Goal: Task Accomplishment & Management: Complete application form

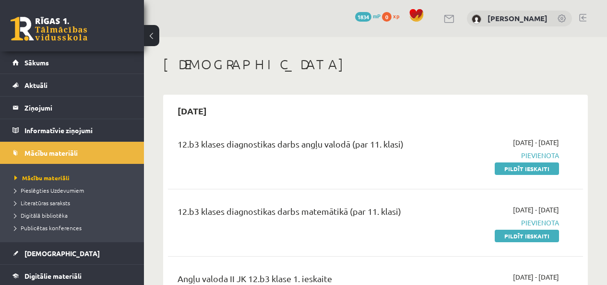
scroll to position [141, 0]
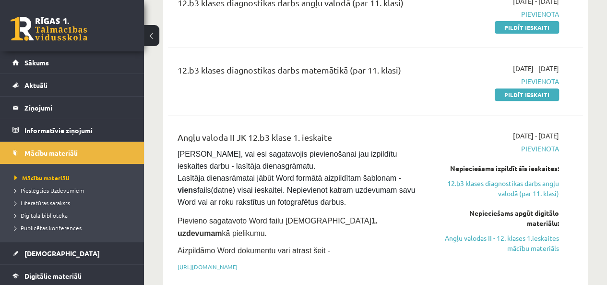
click at [325, 126] on div "Angļu valoda II JK 12.b3 klase 1. ieskaite Pārliecinies, vai esi sagatavojis pi…" at bounding box center [375, 203] width 415 height 165
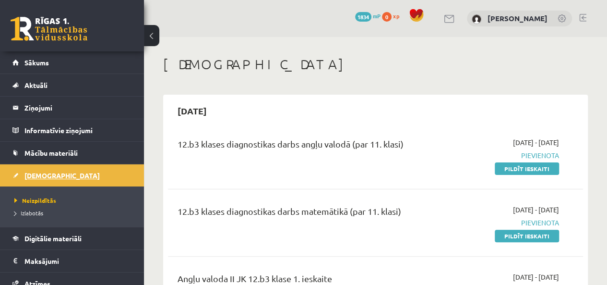
click at [75, 181] on link "[DEMOGRAPHIC_DATA]" at bounding box center [71, 175] width 119 height 22
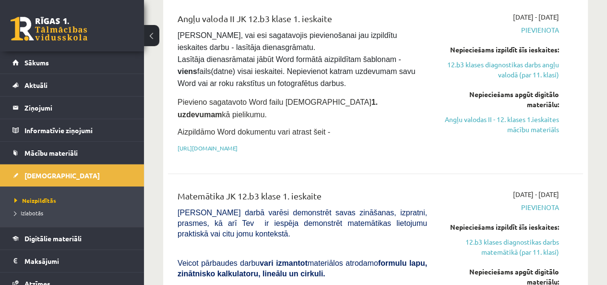
scroll to position [209, 0]
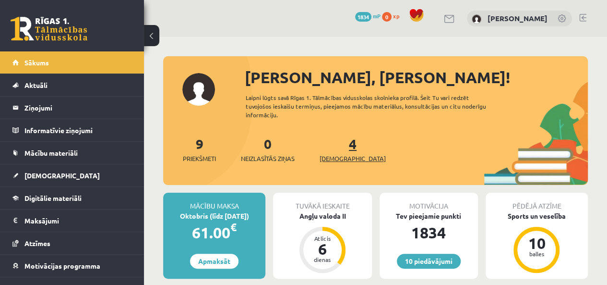
click at [336, 158] on span "[DEMOGRAPHIC_DATA]" at bounding box center [353, 159] width 66 height 10
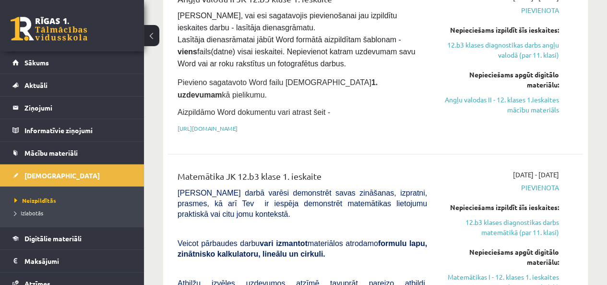
scroll to position [281, 0]
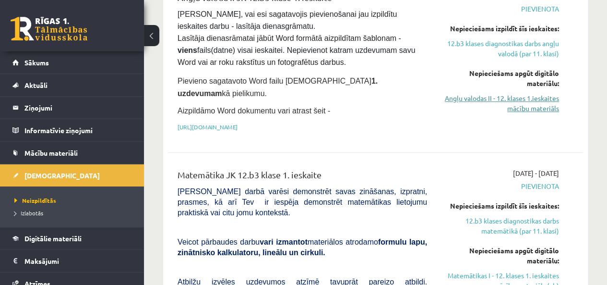
click at [534, 103] on link "Angļu valodas II - 12. klases 1.ieskaites mācību materiāls" at bounding box center [500, 103] width 118 height 20
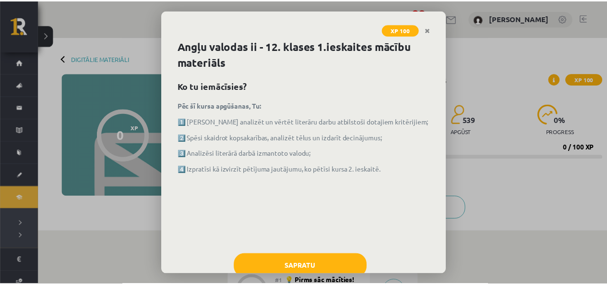
scroll to position [26, 0]
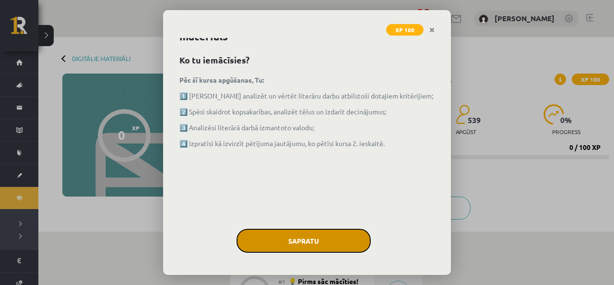
click at [288, 238] on button "Sapratu" at bounding box center [304, 240] width 134 height 24
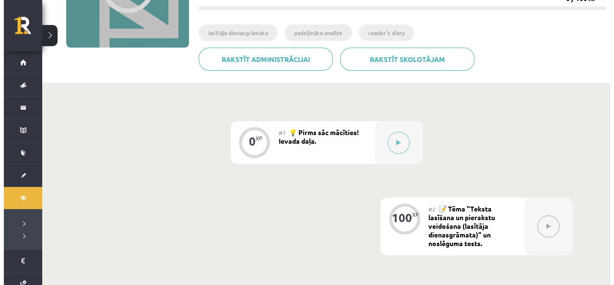
scroll to position [148, 0]
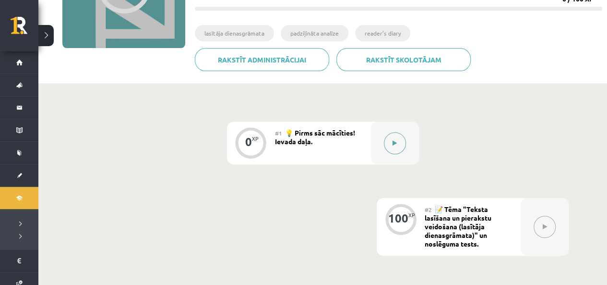
click at [393, 139] on button at bounding box center [395, 143] width 22 height 22
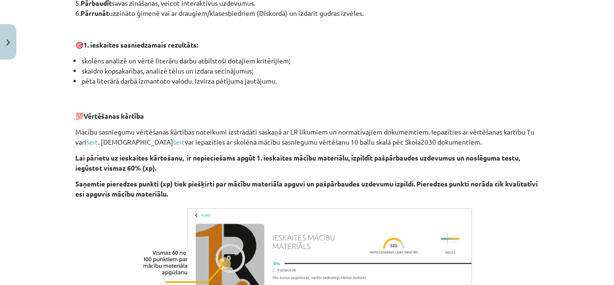
scroll to position [725, 0]
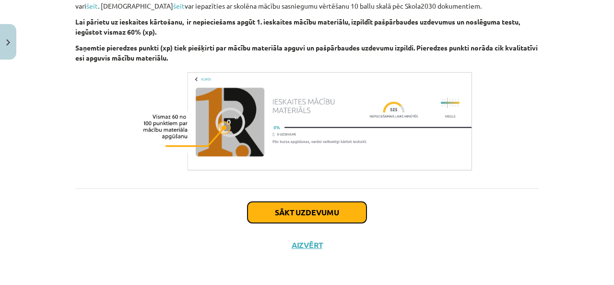
click at [295, 213] on button "Sākt uzdevumu" at bounding box center [307, 212] width 119 height 21
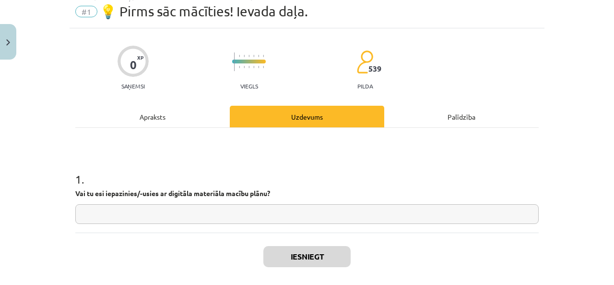
scroll to position [24, 0]
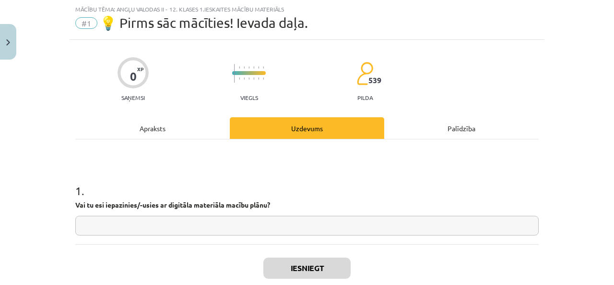
click at [272, 228] on input "text" at bounding box center [307, 225] width 464 height 20
click at [273, 227] on input "text" at bounding box center [307, 225] width 464 height 20
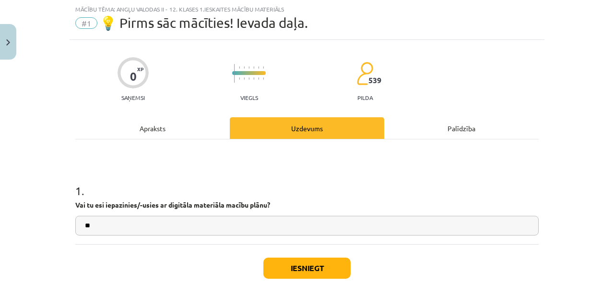
type input "**"
click at [297, 266] on button "Iesniegt" at bounding box center [306, 267] width 87 height 21
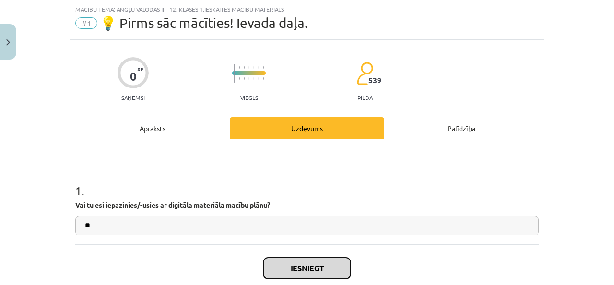
scroll to position [80, 0]
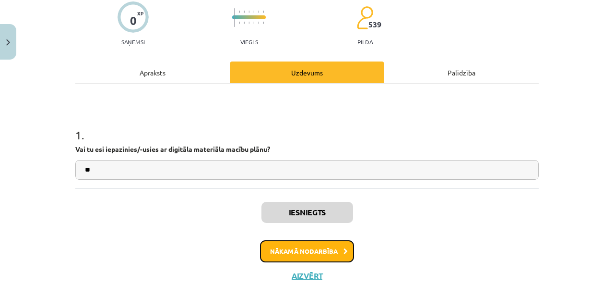
click at [323, 244] on button "Nākamā nodarbība" at bounding box center [307, 251] width 94 height 22
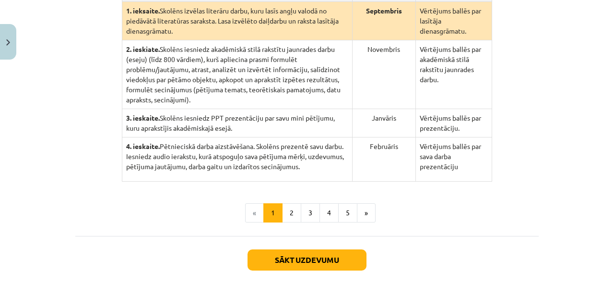
scroll to position [277, 0]
click at [285, 202] on button "2" at bounding box center [291, 211] width 19 height 19
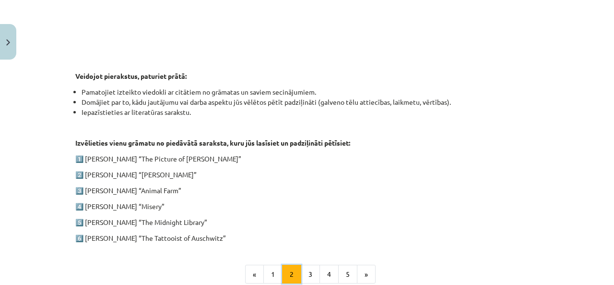
scroll to position [496, 0]
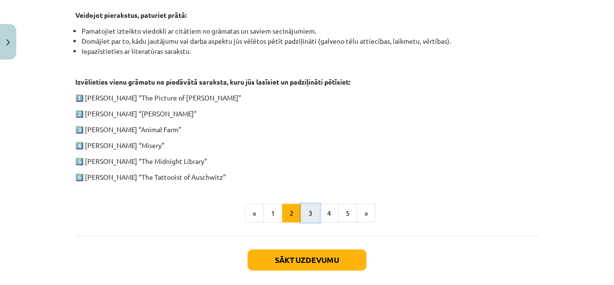
click at [302, 208] on button "3" at bounding box center [310, 212] width 19 height 19
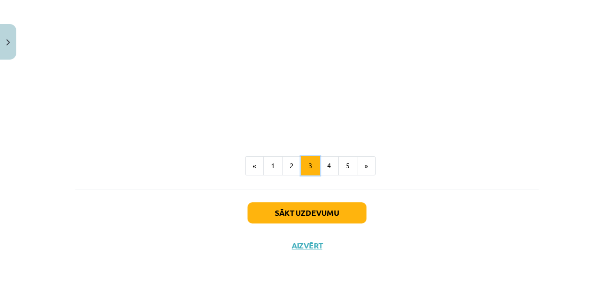
scroll to position [798, 0]
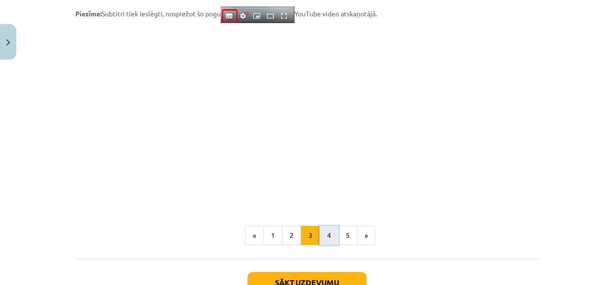
click at [323, 230] on button "4" at bounding box center [329, 235] width 19 height 19
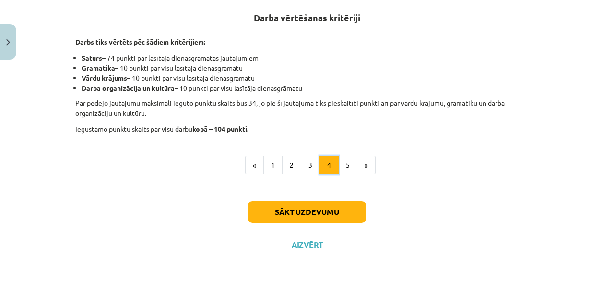
scroll to position [186, 0]
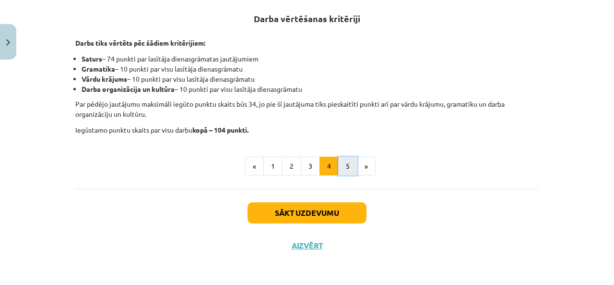
click at [341, 167] on button "5" at bounding box center [347, 165] width 19 height 19
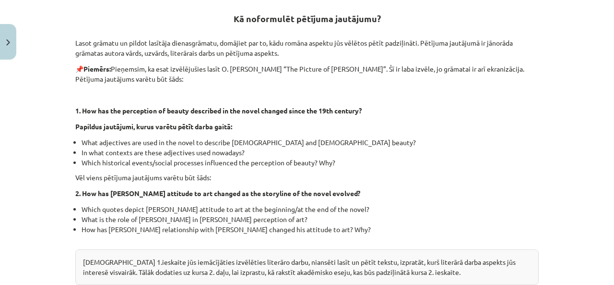
scroll to position [361, 0]
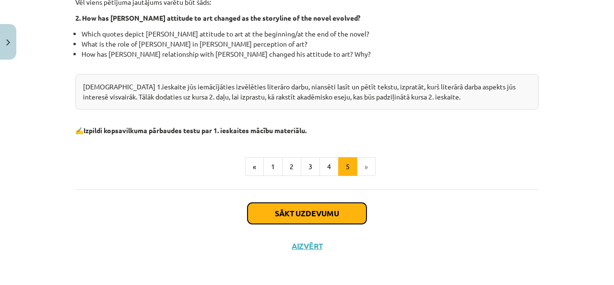
click at [336, 211] on button "Sākt uzdevumu" at bounding box center [307, 212] width 119 height 21
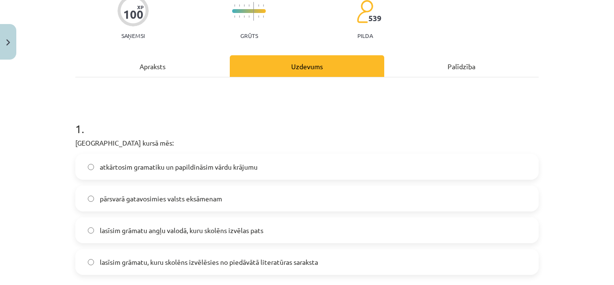
scroll to position [142, 0]
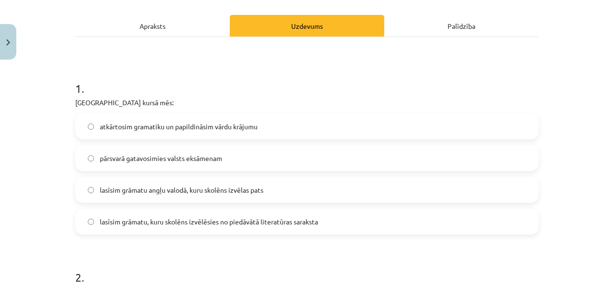
click at [277, 132] on label "atkārtosim gramatiku un papildināsim vārdu krājumu" at bounding box center [307, 126] width 462 height 24
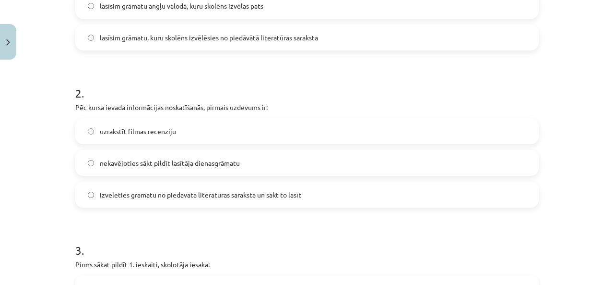
scroll to position [331, 0]
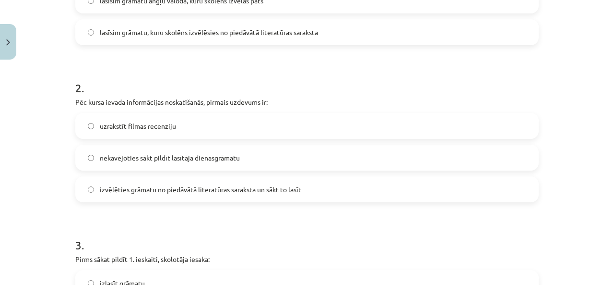
click at [117, 188] on span "izvēlēties grāmatu no piedāvātā literatūras saraksta un sākt to lasīt" at bounding box center [201, 189] width 202 height 10
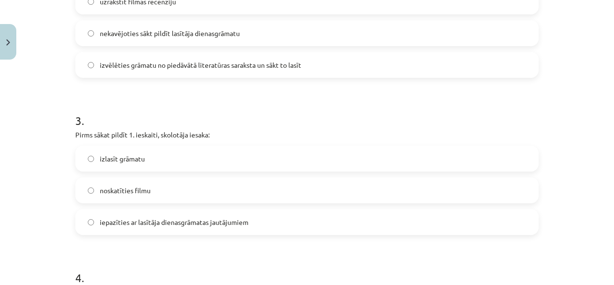
scroll to position [455, 0]
click at [110, 157] on span "izlasīt grāmatu" at bounding box center [122, 158] width 45 height 10
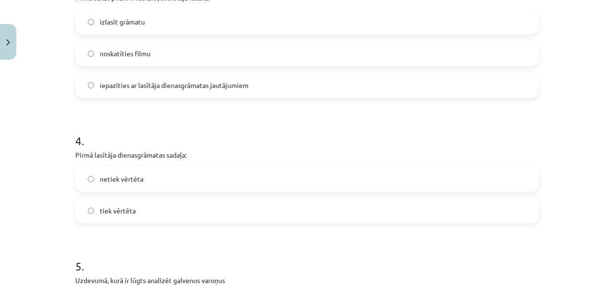
scroll to position [595, 0]
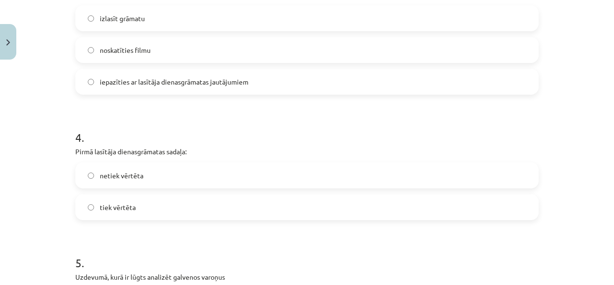
click at [106, 205] on span "tiek vērtēta" at bounding box center [118, 207] width 36 height 10
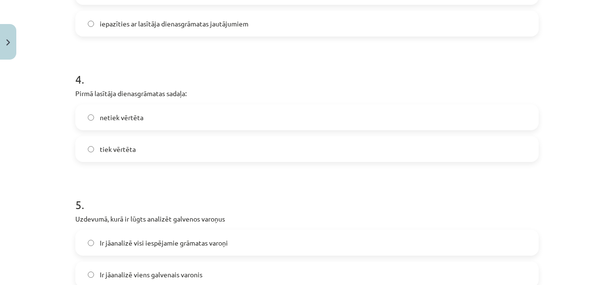
scroll to position [658, 0]
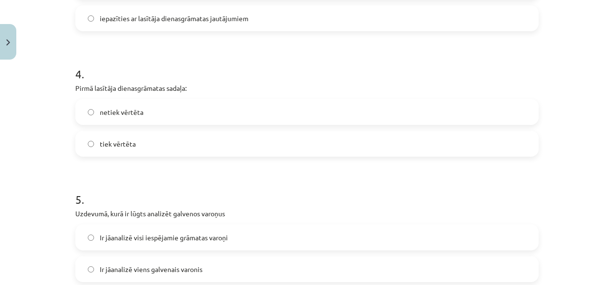
click at [106, 111] on span "netiek vērtēta" at bounding box center [122, 112] width 44 height 10
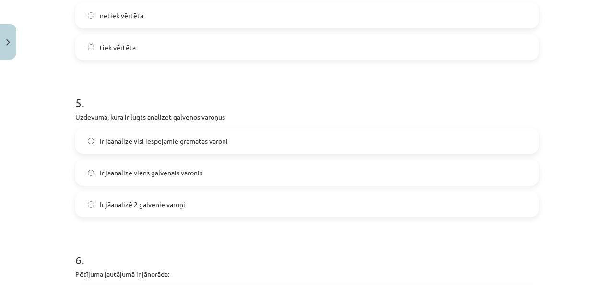
scroll to position [755, 0]
click at [161, 199] on span "Ir jāanalizē 2 galvenie varoņi" at bounding box center [142, 204] width 85 height 10
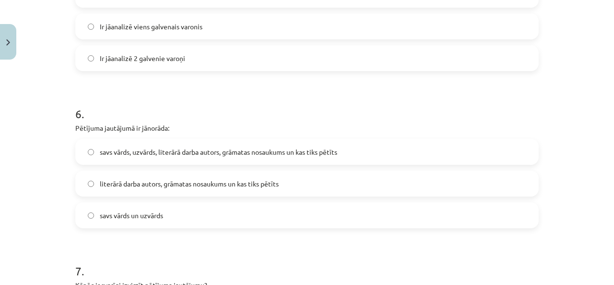
scroll to position [902, 0]
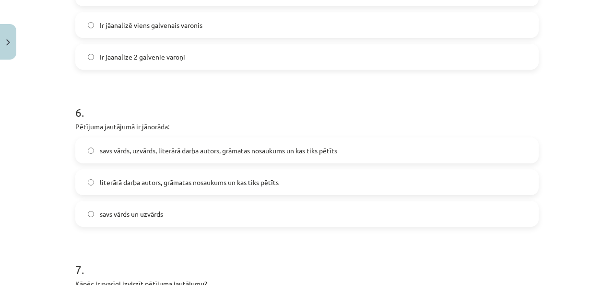
click at [175, 180] on span "literārā darba autors, grāmatas nosaukums un kas tiks pētīts" at bounding box center [189, 182] width 179 height 10
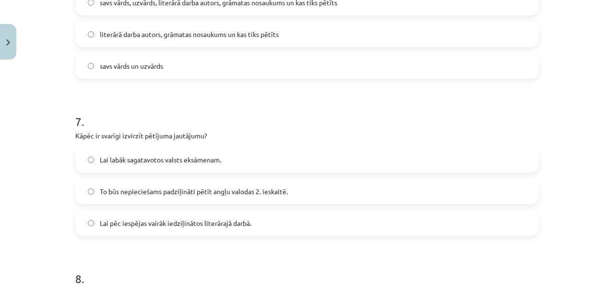
scroll to position [1050, 0]
click at [174, 225] on span "Lai pēc iespējas vairāk iedziļinātos literārajā darbā." at bounding box center [176, 222] width 152 height 10
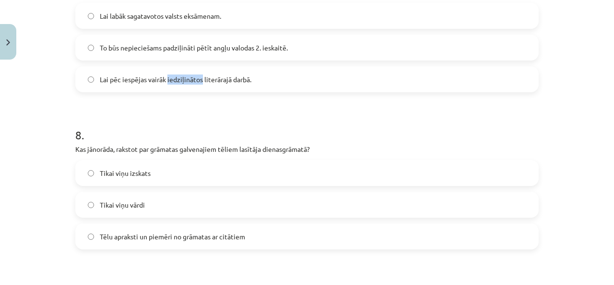
scroll to position [1196, 0]
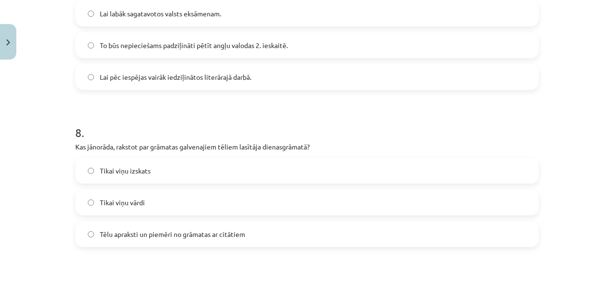
click at [164, 238] on label "Tēlu apraksti un piemēri no grāmatas ar citātiem" at bounding box center [307, 234] width 462 height 24
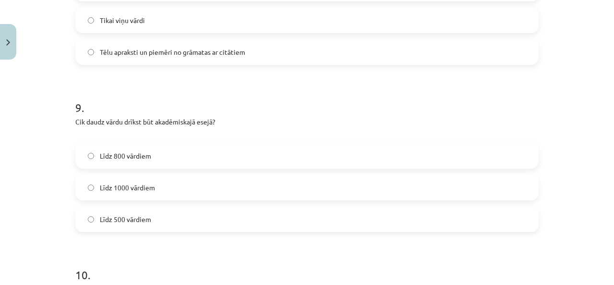
scroll to position [1379, 0]
click at [134, 156] on span "Līdz 800 vārdiem" at bounding box center [125, 155] width 51 height 10
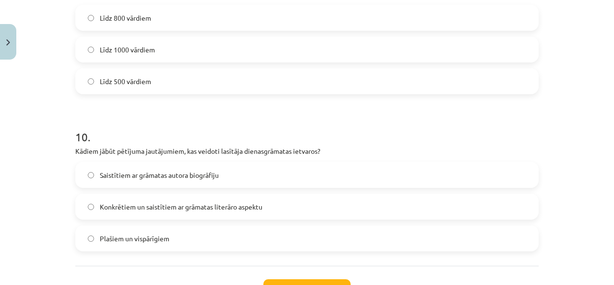
scroll to position [1521, 0]
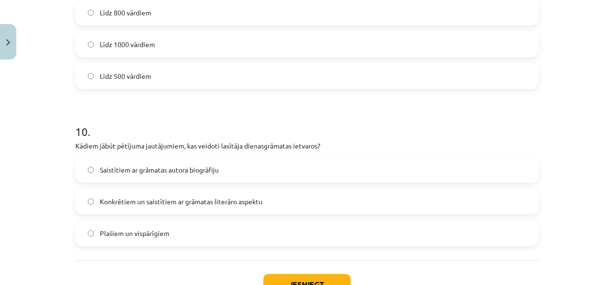
click at [158, 191] on label "Konkrētiem un saistītiem ar grāmatas literāro aspektu" at bounding box center [307, 201] width 462 height 24
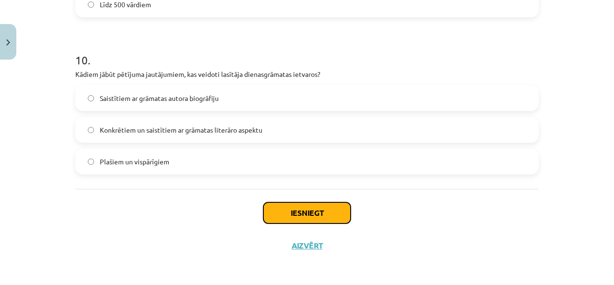
click at [288, 219] on button "Iesniegt" at bounding box center [306, 212] width 87 height 21
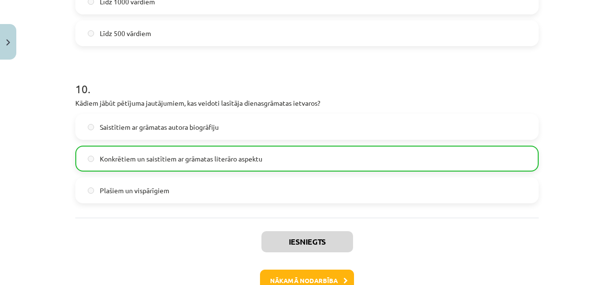
scroll to position [1622, 0]
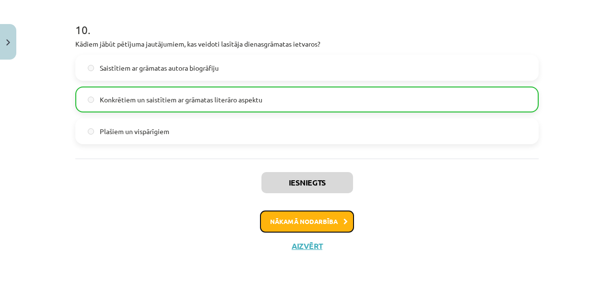
click at [296, 218] on button "Nākamā nodarbība" at bounding box center [307, 221] width 94 height 22
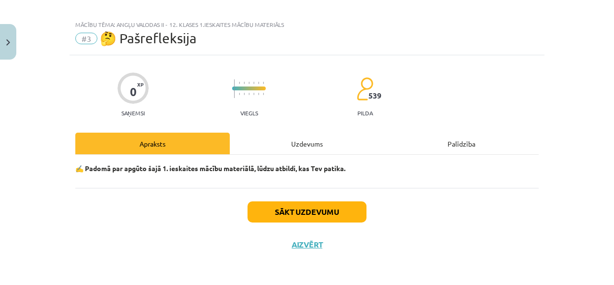
scroll to position [8, 0]
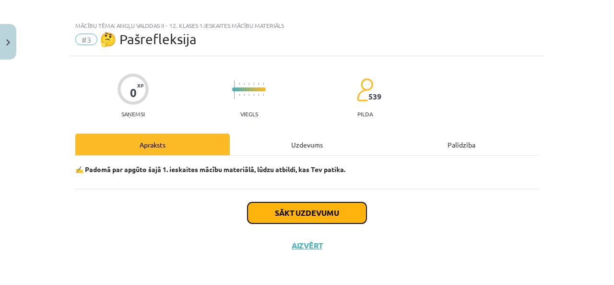
click at [301, 214] on button "Sākt uzdevumu" at bounding box center [307, 212] width 119 height 21
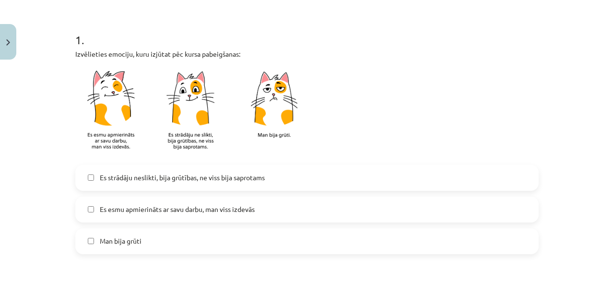
scroll to position [176, 0]
click at [216, 175] on span "Es strādāju neslikti, bija grūtības, ne viss bija saprotams" at bounding box center [182, 176] width 165 height 10
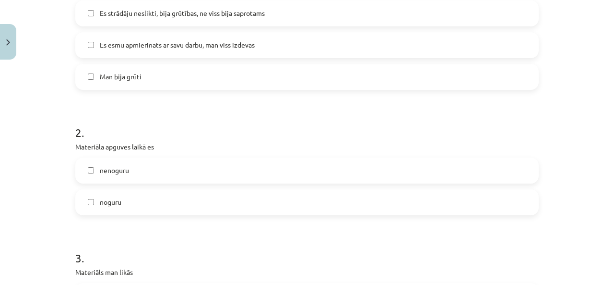
scroll to position [343, 0]
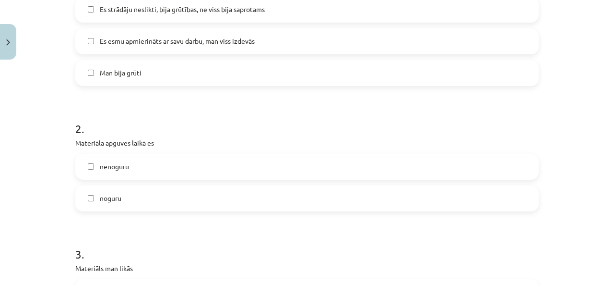
click at [197, 175] on label "nenoguru" at bounding box center [307, 167] width 462 height 24
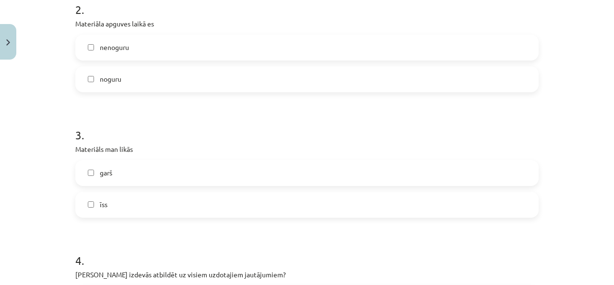
scroll to position [462, 0]
click at [196, 207] on label "īss" at bounding box center [307, 204] width 462 height 24
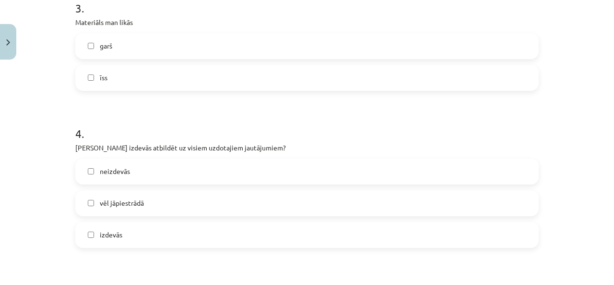
scroll to position [592, 0]
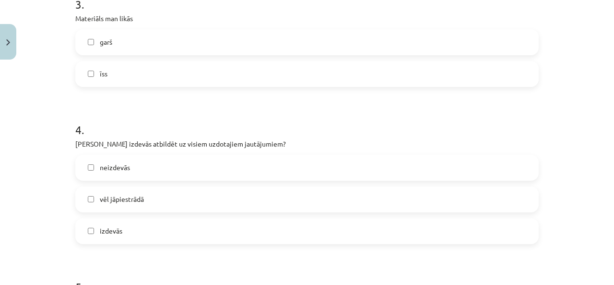
click at [186, 196] on label "vēl jāpiestrādā" at bounding box center [307, 199] width 462 height 24
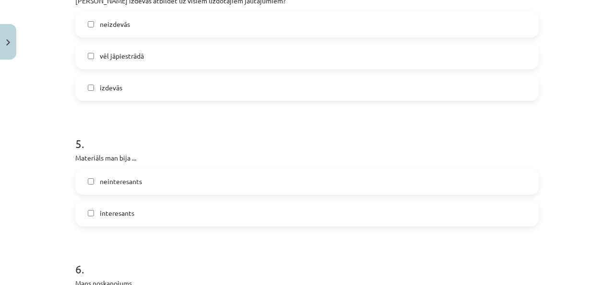
scroll to position [736, 0]
click at [168, 201] on label "interesants" at bounding box center [307, 212] width 462 height 24
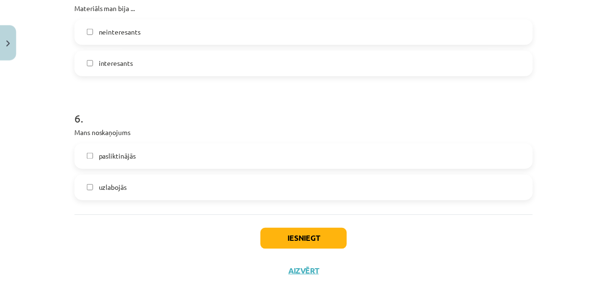
scroll to position [886, 0]
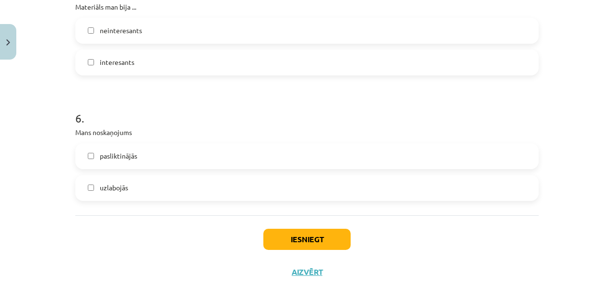
click at [167, 167] on div "pasliktinājās" at bounding box center [307, 156] width 464 height 26
click at [166, 188] on label "uzlabojās" at bounding box center [307, 188] width 462 height 24
click at [272, 238] on button "Iesniegt" at bounding box center [306, 238] width 87 height 21
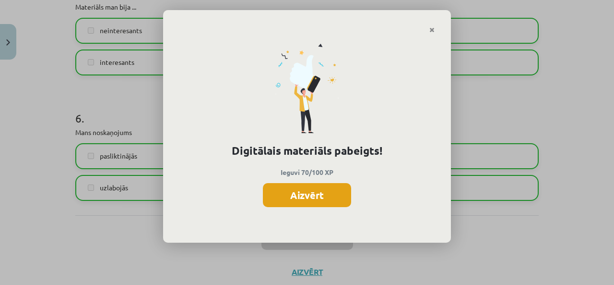
click at [293, 197] on button "Aizvērt" at bounding box center [307, 195] width 88 height 24
click at [293, 197] on label "uzlabojās" at bounding box center [307, 188] width 462 height 24
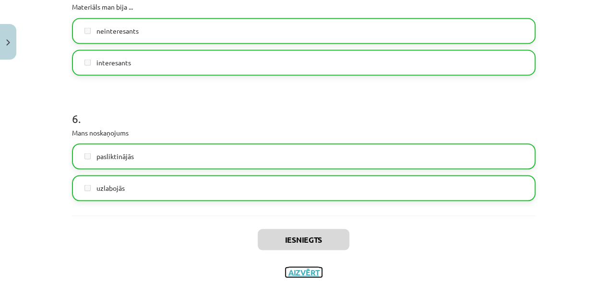
click at [300, 268] on button "Aizvērt" at bounding box center [304, 272] width 36 height 10
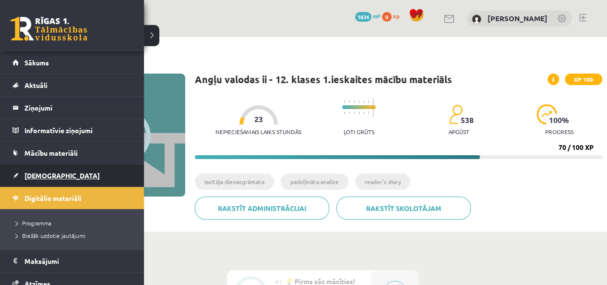
click at [37, 177] on span "[DEMOGRAPHIC_DATA]" at bounding box center [61, 175] width 75 height 9
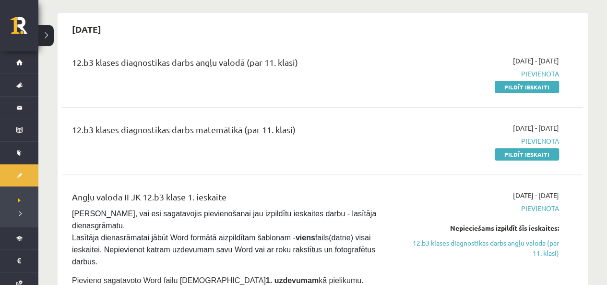
scroll to position [80, 0]
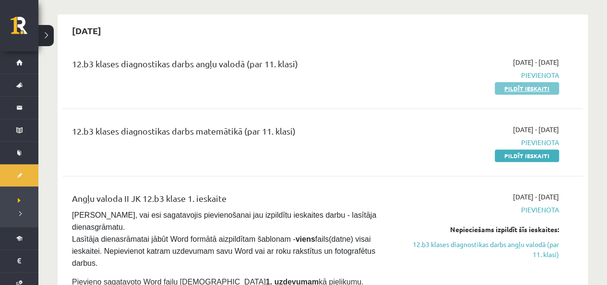
click at [527, 92] on link "Pildīt ieskaiti" at bounding box center [527, 88] width 64 height 12
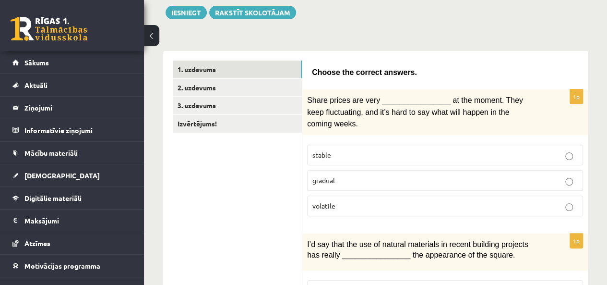
scroll to position [118, 0]
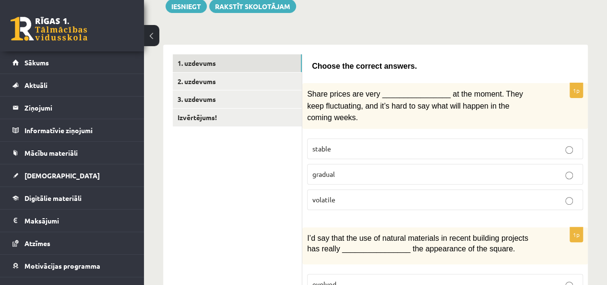
click at [363, 169] on p "gradual" at bounding box center [444, 174] width 265 height 10
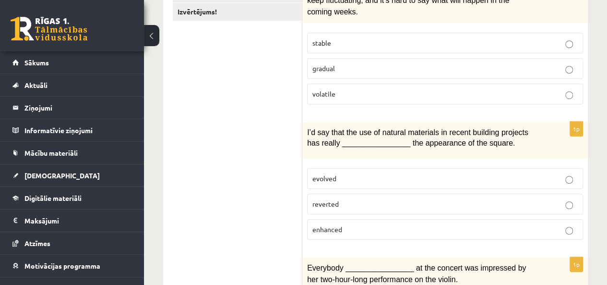
scroll to position [224, 0]
click at [345, 224] on p "enhanced" at bounding box center [444, 229] width 265 height 10
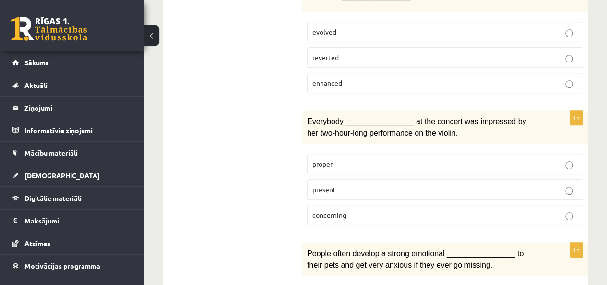
scroll to position [375, 0]
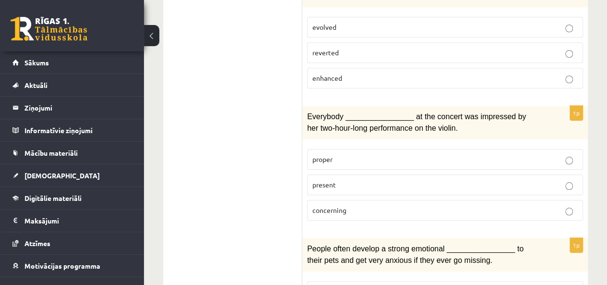
click at [322, 180] on span "present" at bounding box center [324, 184] width 24 height 9
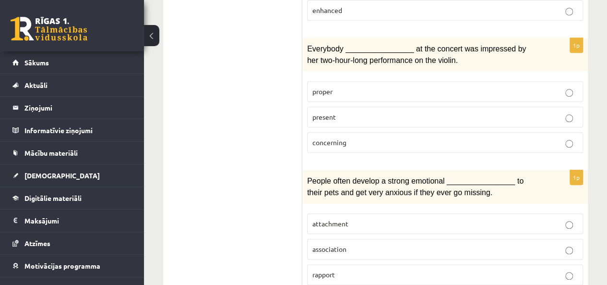
scroll to position [452, 0]
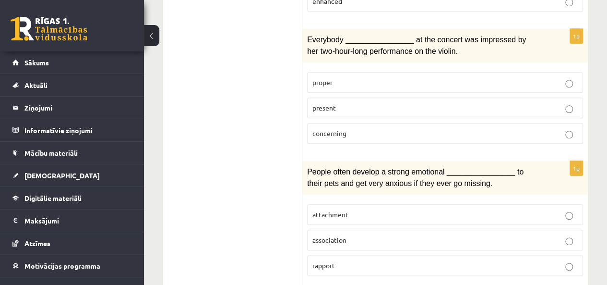
click at [325, 210] on span "attachment" at bounding box center [330, 214] width 36 height 9
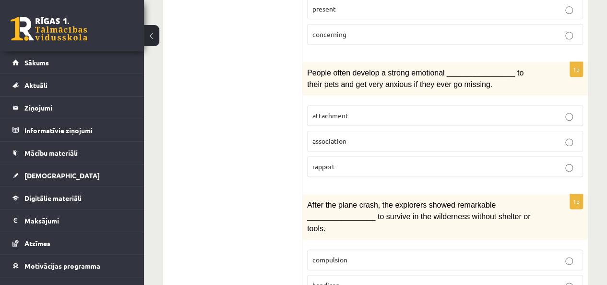
scroll to position [580, 0]
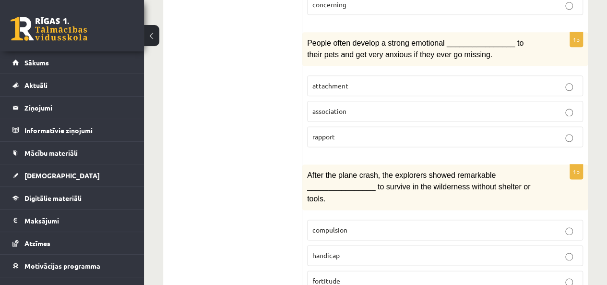
click at [323, 275] on p "fortitude" at bounding box center [444, 280] width 265 height 10
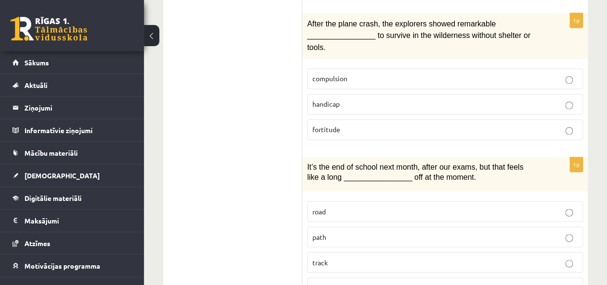
scroll to position [732, 0]
click at [322, 276] on label "way" at bounding box center [445, 286] width 276 height 21
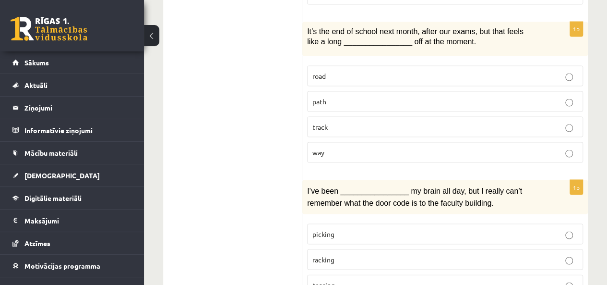
scroll to position [892, 0]
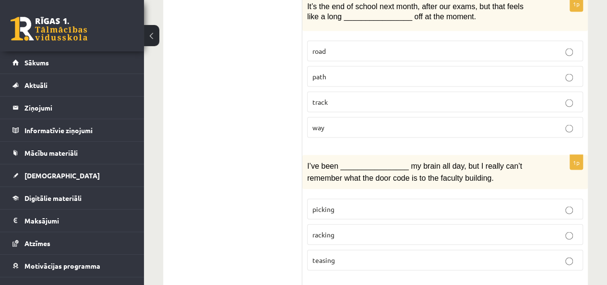
click at [319, 198] on label "picking" at bounding box center [445, 208] width 276 height 21
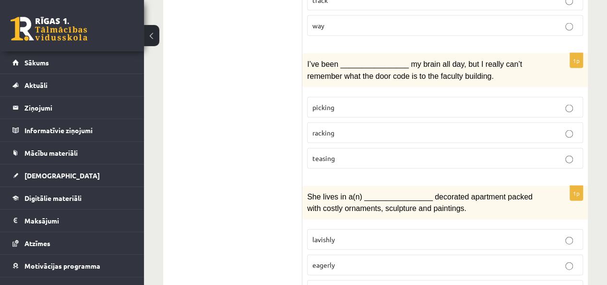
scroll to position [993, 0]
click at [308, 228] on label "lavishly" at bounding box center [445, 238] width 276 height 21
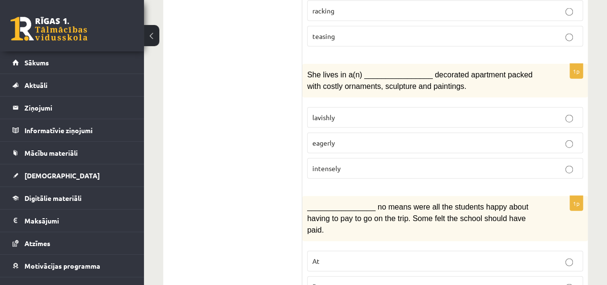
scroll to position [1123, 0]
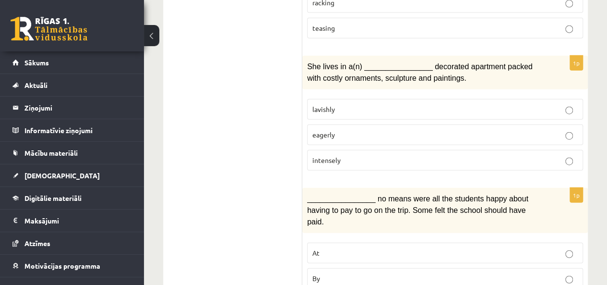
click at [316, 273] on p "By" at bounding box center [444, 278] width 265 height 10
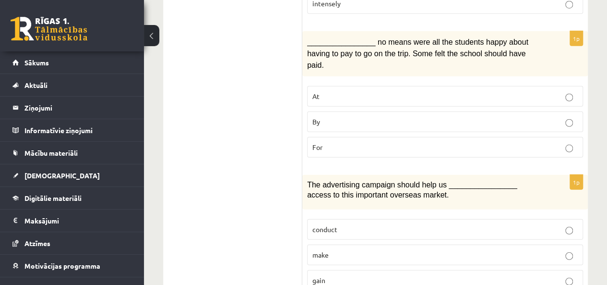
scroll to position [1280, 0]
click at [322, 274] on span "gain" at bounding box center [318, 278] width 13 height 9
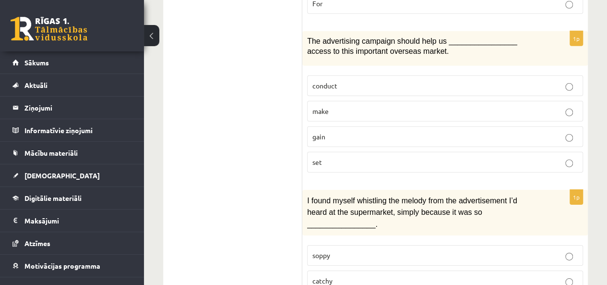
scroll to position [1423, 0]
click at [314, 270] on label "catchy" at bounding box center [445, 280] width 276 height 21
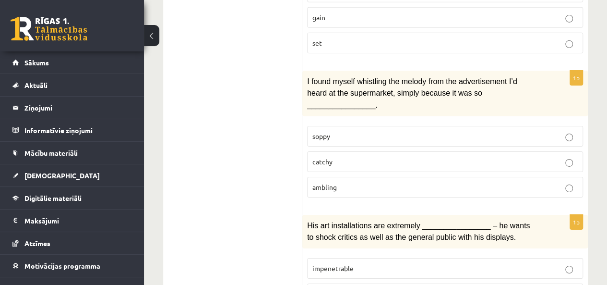
scroll to position [1542, 0]
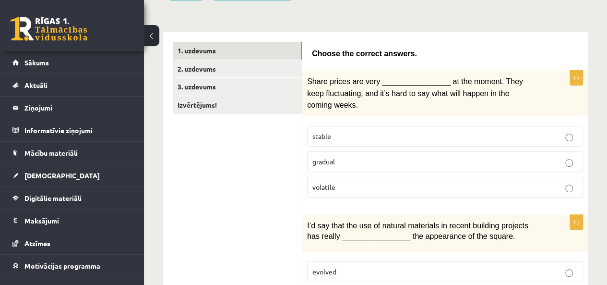
scroll to position [0, 0]
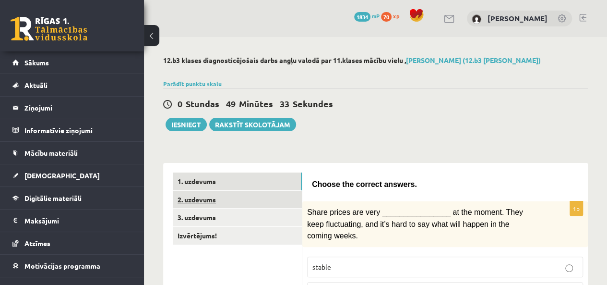
click at [204, 198] on link "2. uzdevums" at bounding box center [237, 200] width 129 height 18
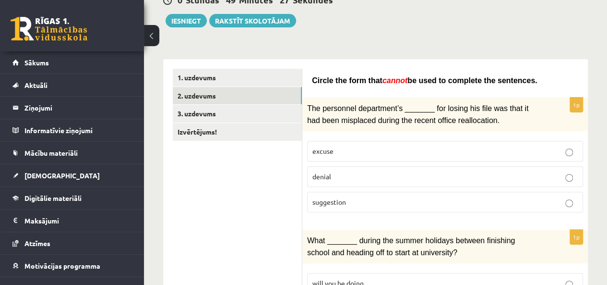
scroll to position [104, 0]
click at [334, 172] on p "denial" at bounding box center [444, 176] width 265 height 10
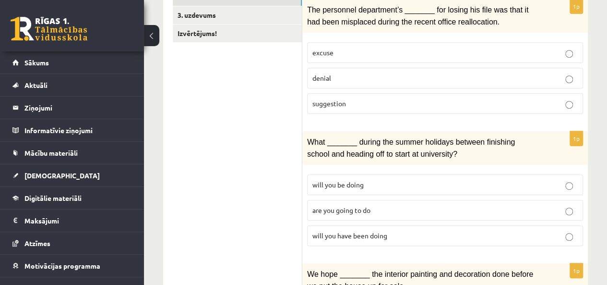
scroll to position [203, 0]
click at [335, 233] on p "will you have been doing" at bounding box center [444, 234] width 265 height 10
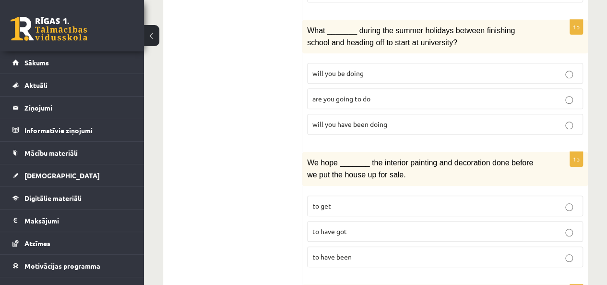
scroll to position [318, 0]
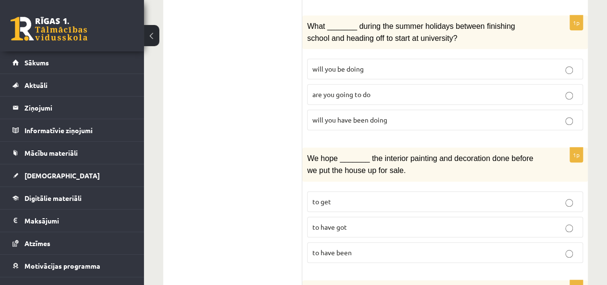
click at [309, 242] on label "to have been" at bounding box center [445, 252] width 276 height 21
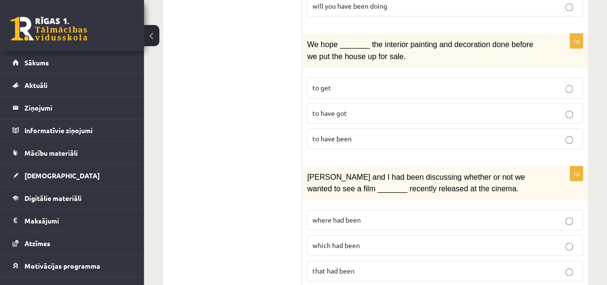
scroll to position [432, 0]
click at [307, 212] on label "where had been" at bounding box center [445, 219] width 276 height 21
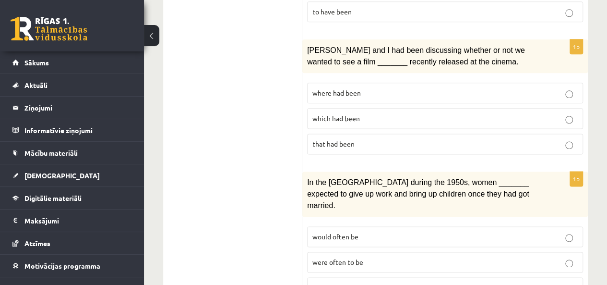
scroll to position [559, 0]
click at [319, 282] on span "would often have been" at bounding box center [347, 286] width 70 height 9
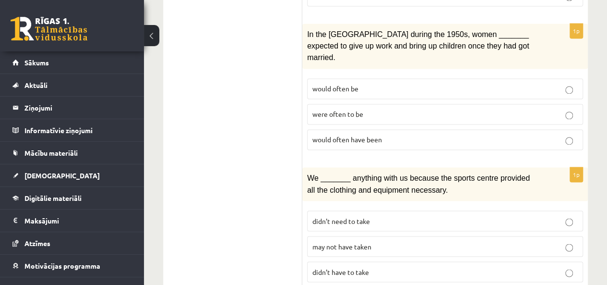
scroll to position [707, 0]
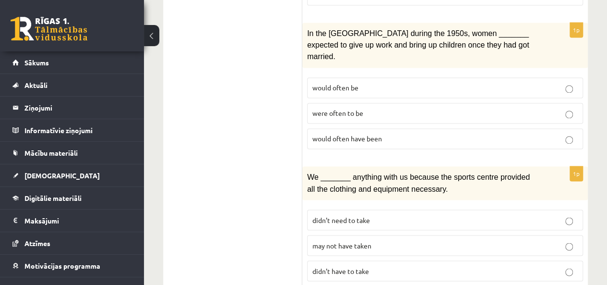
click at [321, 235] on label "may not have taken" at bounding box center [445, 245] width 276 height 21
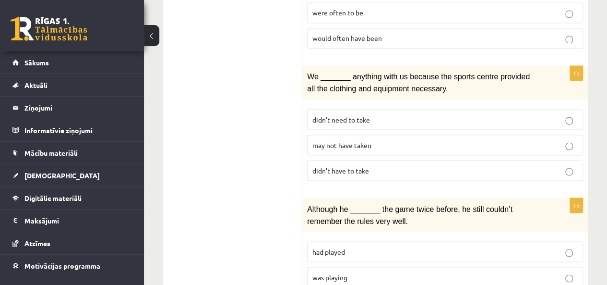
scroll to position [824, 0]
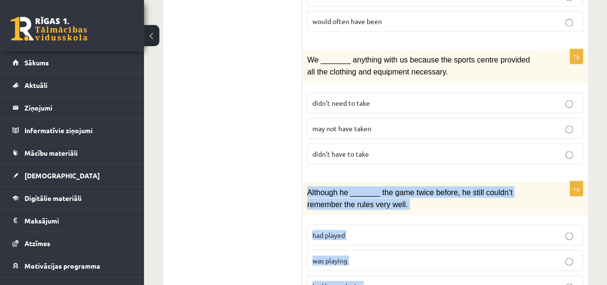
drag, startPoint x: 306, startPoint y: 163, endPoint x: 389, endPoint y: 256, distance: 124.7
click at [389, 256] on div "1p Although he _______ the game twice before, he still couldn’t remember the ru…" at bounding box center [445, 242] width 286 height 122
copy div "Although he _______ the game twice before, he still couldn’t remember the rules…"
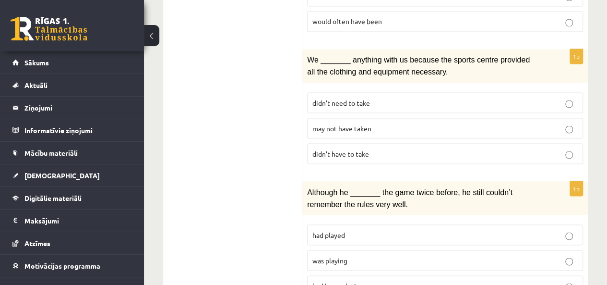
click at [282, 181] on ul "1. uzdevums 2. uzdevums 3. uzdevums Izvērtējums!" at bounding box center [238, 29] width 130 height 1363
click at [332, 250] on label "was playing" at bounding box center [445, 260] width 276 height 21
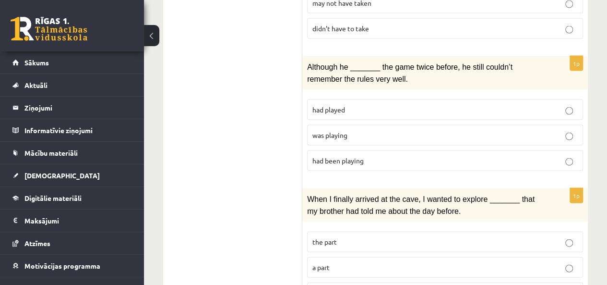
scroll to position [994, 0]
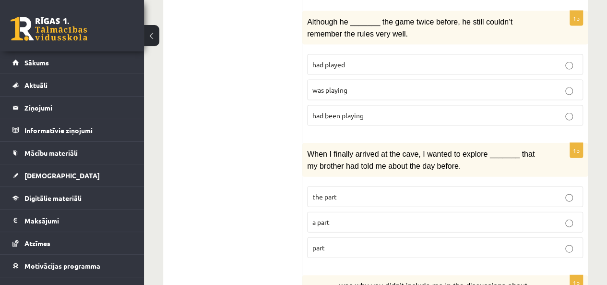
click at [326, 217] on span "a part" at bounding box center [320, 221] width 17 height 9
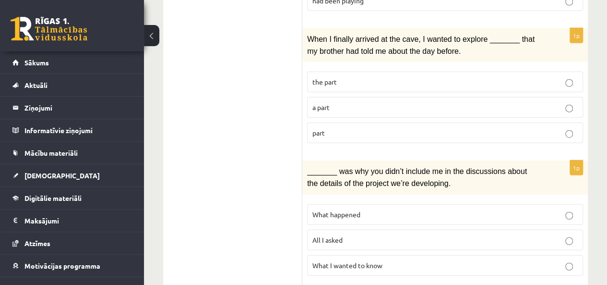
scroll to position [1110, 0]
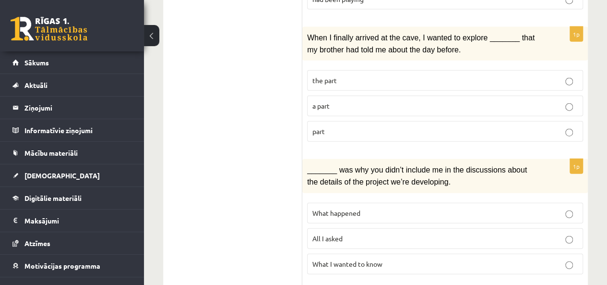
click at [339, 202] on label "What happened" at bounding box center [445, 212] width 276 height 21
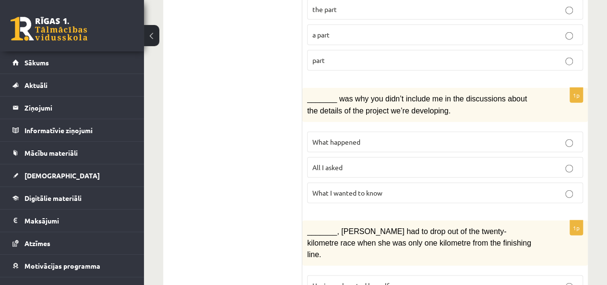
scroll to position [1232, 0]
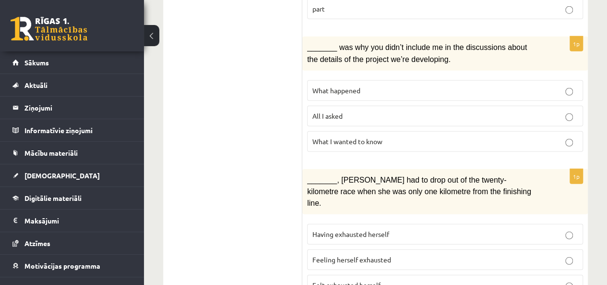
click at [314, 280] on span "Felt exhausted herself" at bounding box center [346, 284] width 68 height 9
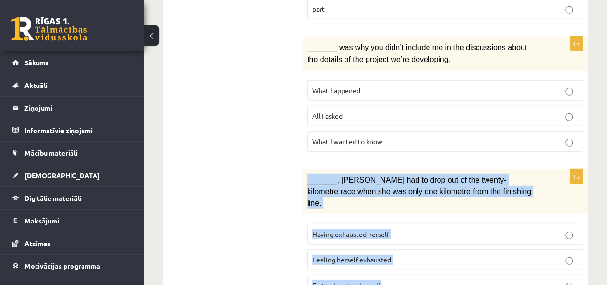
drag, startPoint x: 306, startPoint y: 146, endPoint x: 413, endPoint y: 233, distance: 137.4
click at [413, 233] on div "1p _______, Judy had to drop out of the twenty-kilometre race when she was only…" at bounding box center [445, 236] width 286 height 134
copy div "_______, Judy had to drop out of the twenty-kilometre race when she was only on…"
click at [337, 249] on label "Feeling herself exhausted" at bounding box center [445, 259] width 276 height 21
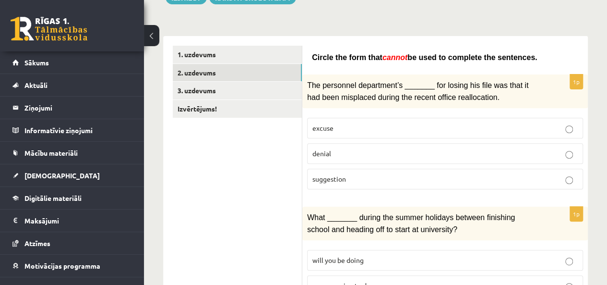
scroll to position [0, 0]
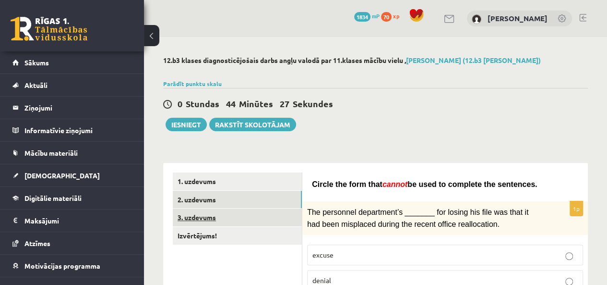
click at [208, 221] on link "3. uzdevums" at bounding box center [237, 217] width 129 height 18
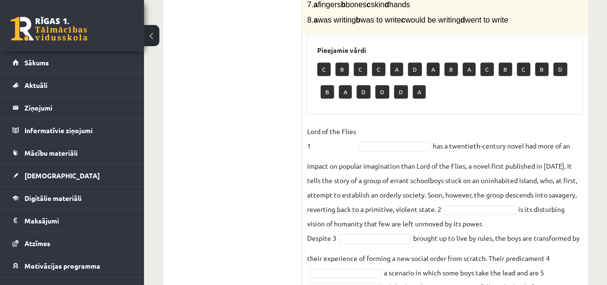
scroll to position [317, 0]
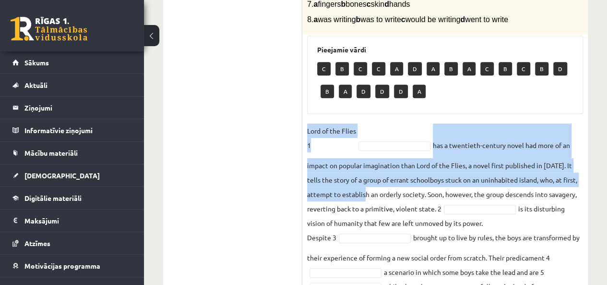
drag, startPoint x: 307, startPoint y: 147, endPoint x: 369, endPoint y: 207, distance: 85.5
click at [369, 207] on fieldset "Lord of the Flies 1 has a twentieth-century novel had more of an impact on popu…" at bounding box center [445, 268] width 276 height 291
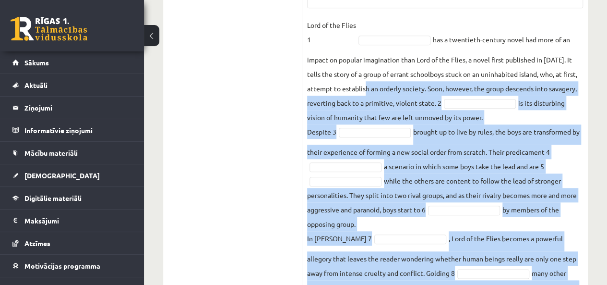
scroll to position [498, 0]
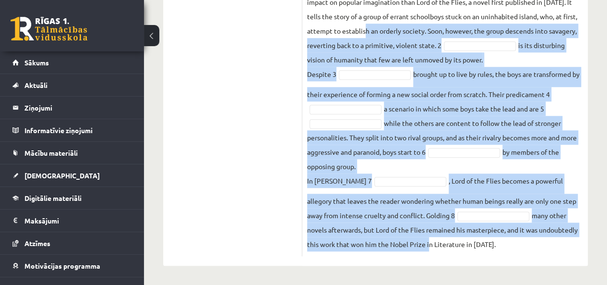
drag, startPoint x: 369, startPoint y: 207, endPoint x: 424, endPoint y: 303, distance: 111.4
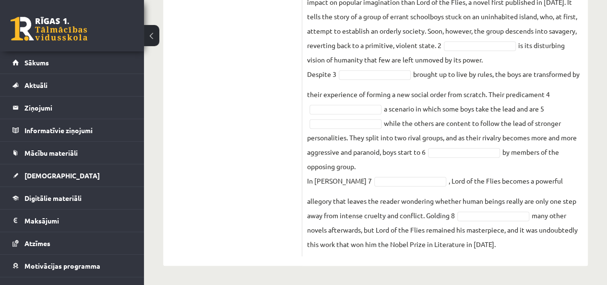
click at [507, 245] on fieldset "Lord of the Flies 1 has a twentieth-century novel had more of an impact on popu…" at bounding box center [445, 105] width 276 height 291
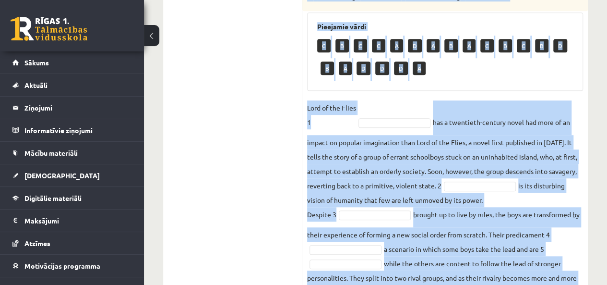
scroll to position [298, 0]
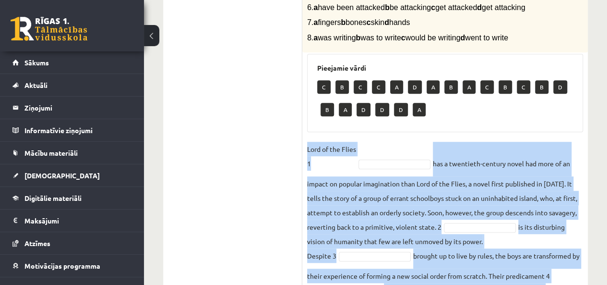
drag, startPoint x: 507, startPoint y: 245, endPoint x: 306, endPoint y: 159, distance: 218.4
click at [306, 159] on div "8p Complete the text with the correct words (a–d). 1. a No sooner b Rarely c On…" at bounding box center [445, 160] width 286 height 554
copy body "Lord of the Flies 1 has a twentieth-century novel had more of an impact on popu…"
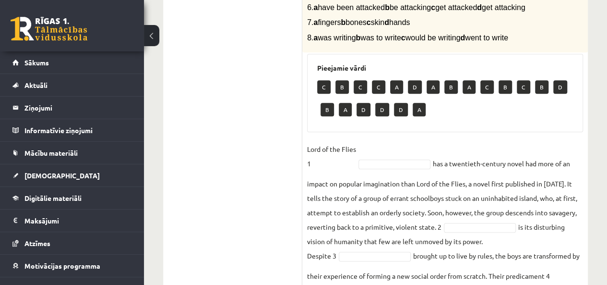
click at [235, 122] on ul "1. uzdevums 2. uzdevums 3. uzdevums Izvērtējums!" at bounding box center [238, 155] width 130 height 563
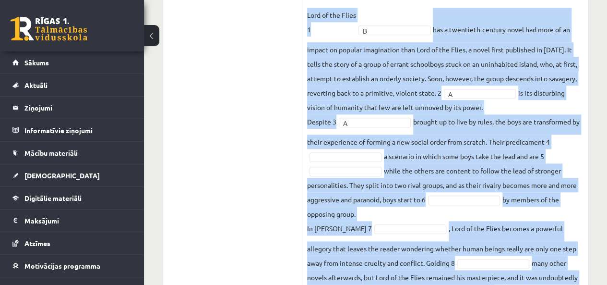
scroll to position [498, 0]
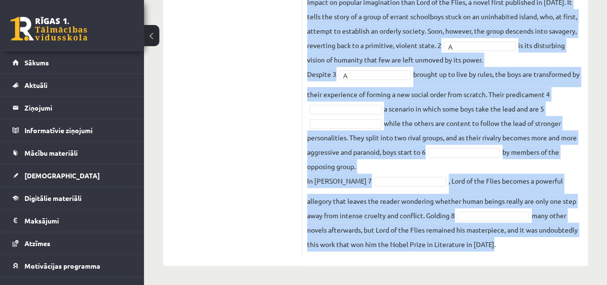
drag, startPoint x: 306, startPoint y: 79, endPoint x: 510, endPoint y: 241, distance: 260.2
copy fieldset "Lord of the Flies 1 B has a twentieth-century novel had more of an impact on po…"
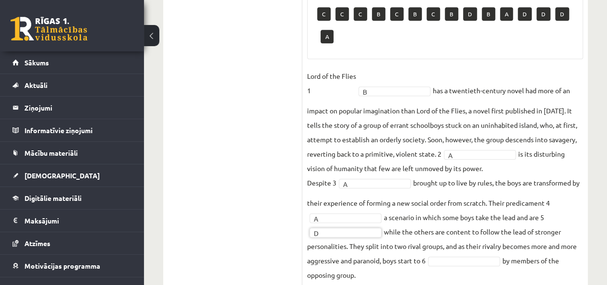
scroll to position [374, 0]
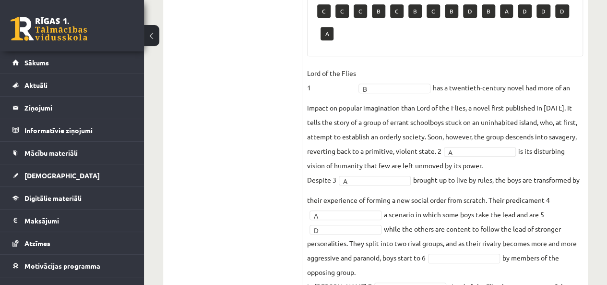
click at [297, 194] on ul "1. uzdevums 2. uzdevums 3. uzdevums Izvērtējums!" at bounding box center [238, 79] width 130 height 563
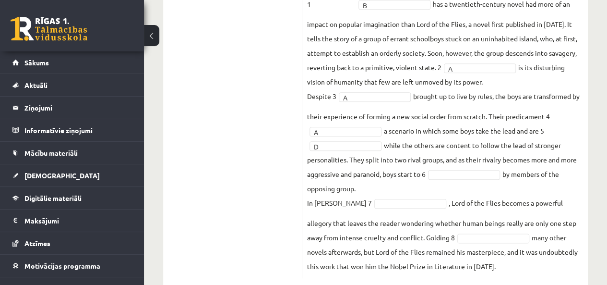
scroll to position [467, 0]
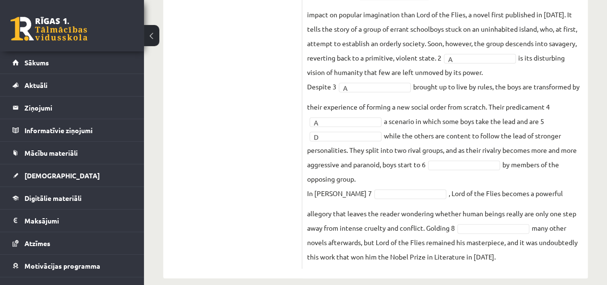
click at [453, 166] on fieldset "Lord of the Flies 1 B * has a twentieth-century novel had more of an impact on …" at bounding box center [445, 118] width 276 height 291
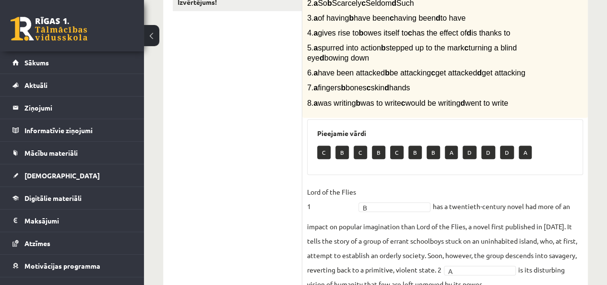
scroll to position [0, 0]
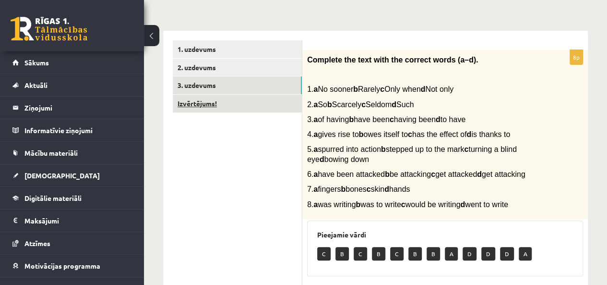
click at [224, 108] on link "Izvērtējums!" at bounding box center [237, 104] width 129 height 18
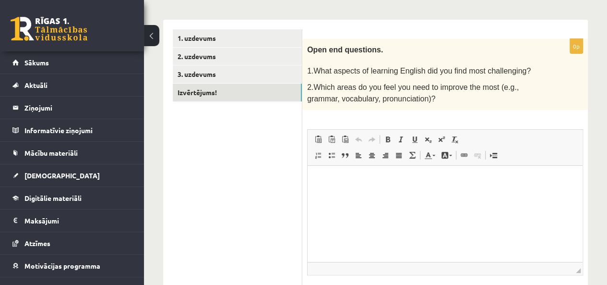
scroll to position [144, 0]
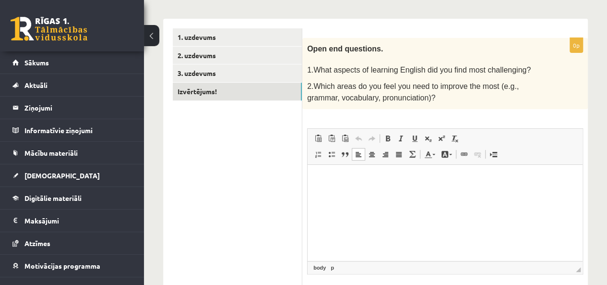
click at [407, 193] on html at bounding box center [445, 178] width 275 height 29
click at [338, 174] on p "**********" at bounding box center [445, 179] width 256 height 10
click at [425, 192] on html "**********" at bounding box center [445, 178] width 275 height 29
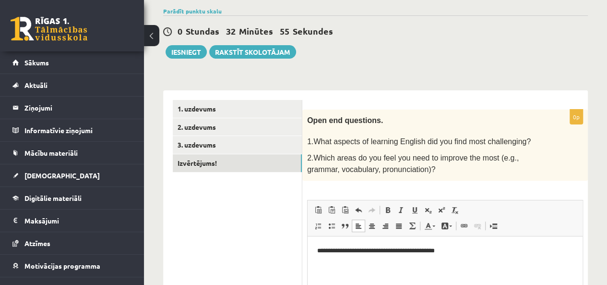
scroll to position [0, 0]
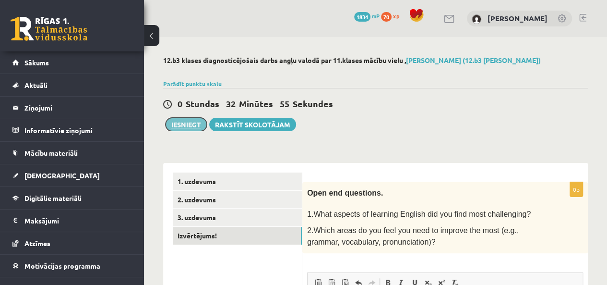
click at [173, 121] on button "Iesniegt" at bounding box center [186, 124] width 41 height 13
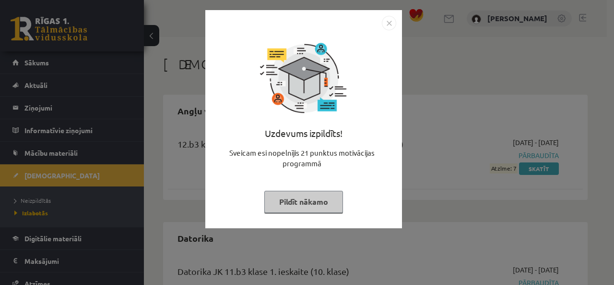
click at [328, 191] on button "Pildīt nākamo" at bounding box center [303, 202] width 79 height 22
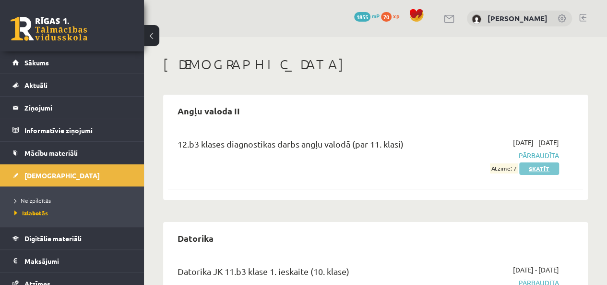
click at [548, 169] on link "Skatīt" at bounding box center [539, 168] width 40 height 12
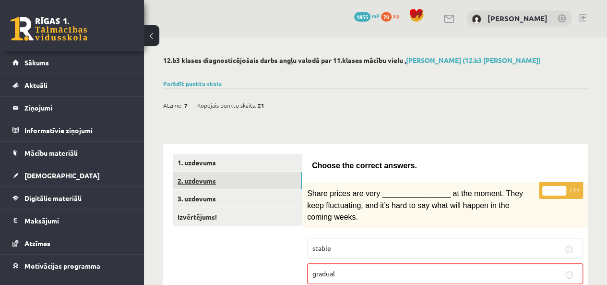
click at [245, 180] on link "2. uzdevums" at bounding box center [237, 181] width 129 height 18
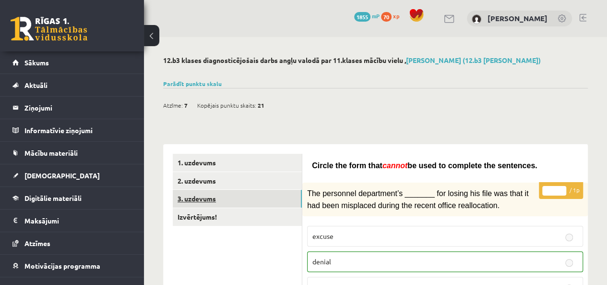
click at [271, 190] on link "3. uzdevums" at bounding box center [237, 199] width 129 height 18
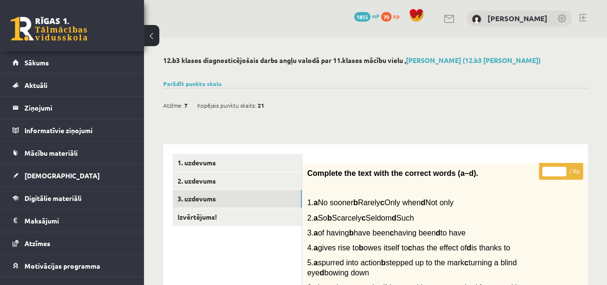
click at [74, 37] on link at bounding box center [49, 29] width 77 height 24
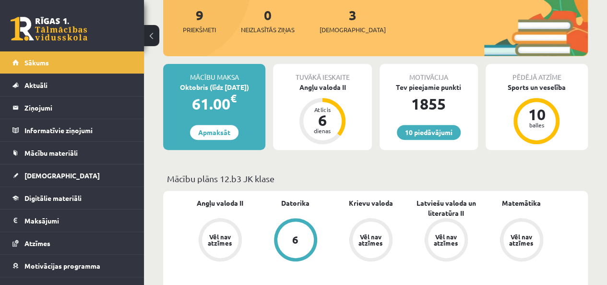
scroll to position [128, 0]
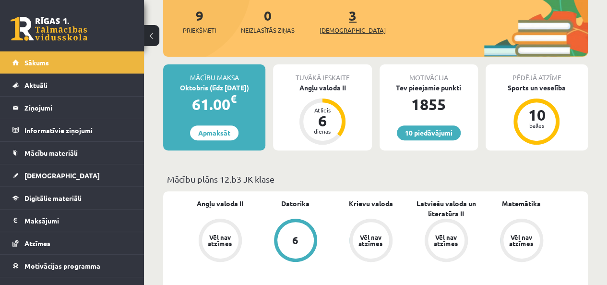
click at [340, 15] on link "3 Ieskaites" at bounding box center [353, 21] width 66 height 28
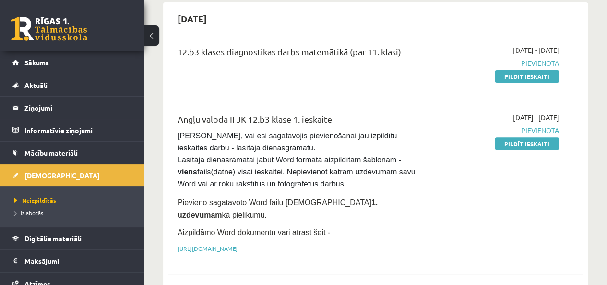
scroll to position [93, 0]
click at [394, 226] on p "Aizpildāmo Word dokumentu vari atrast šeit -" at bounding box center [303, 232] width 250 height 12
